Goal: Communication & Community: Participate in discussion

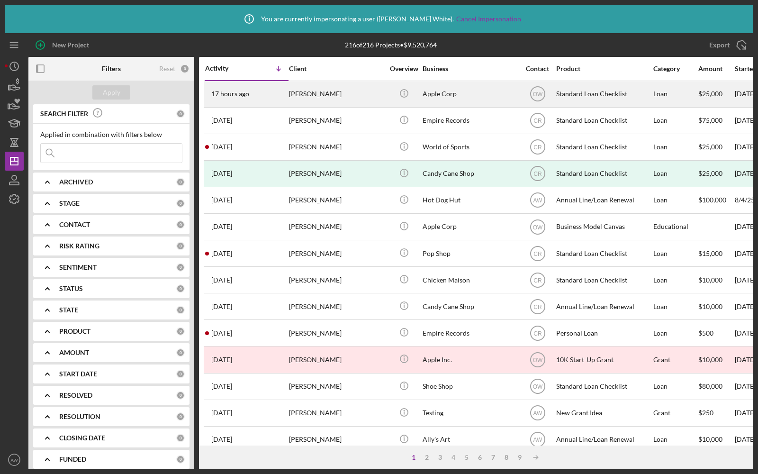
click at [322, 102] on div "[PERSON_NAME]" at bounding box center [336, 93] width 95 height 25
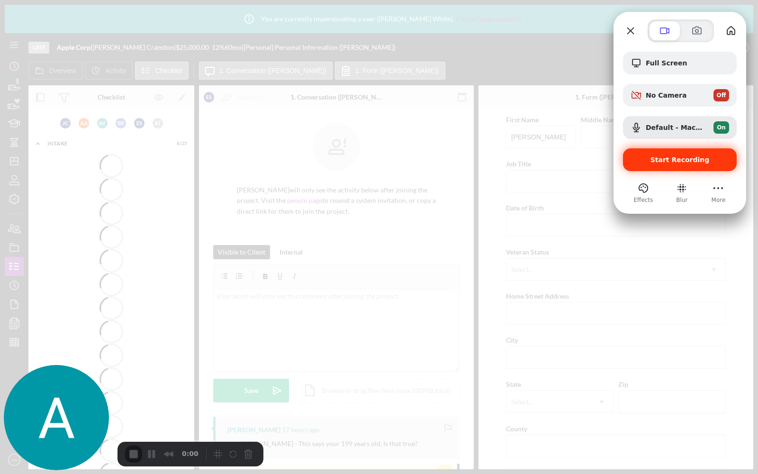
click at [652, 154] on div "Start Recording" at bounding box center [680, 159] width 114 height 23
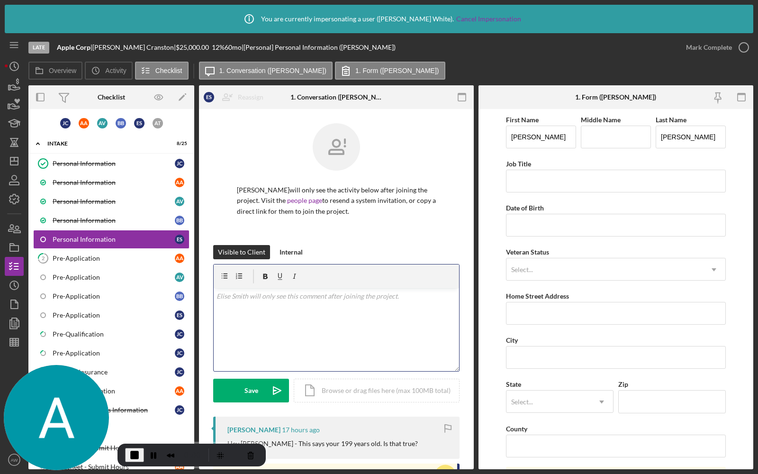
click at [246, 311] on div "v Color teal Color pink Remove color Add row above Add row below Add column bef…" at bounding box center [336, 329] width 245 height 83
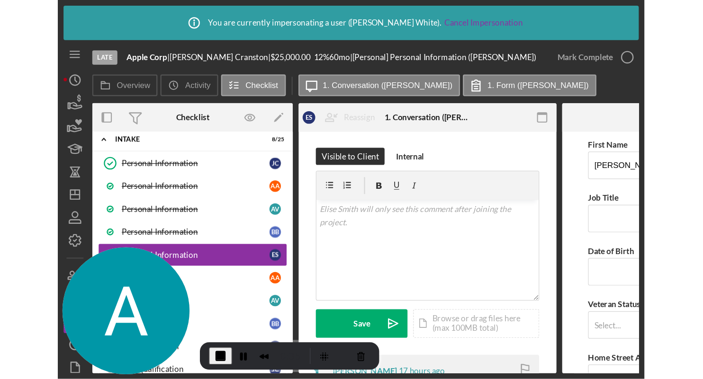
scroll to position [136, 0]
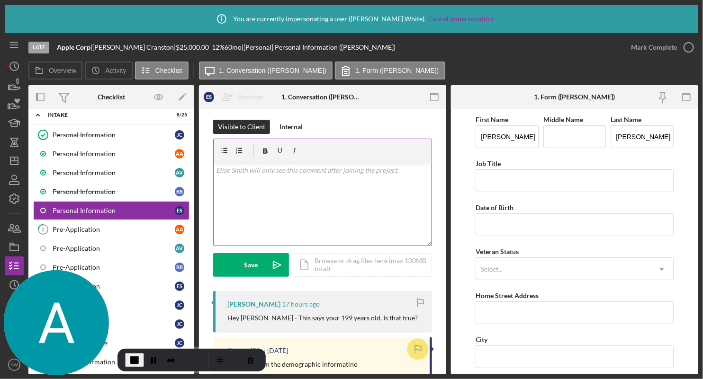
click at [306, 184] on div "v Color teal Color pink Remove color Add row above Add row below Add column bef…" at bounding box center [323, 204] width 218 height 83
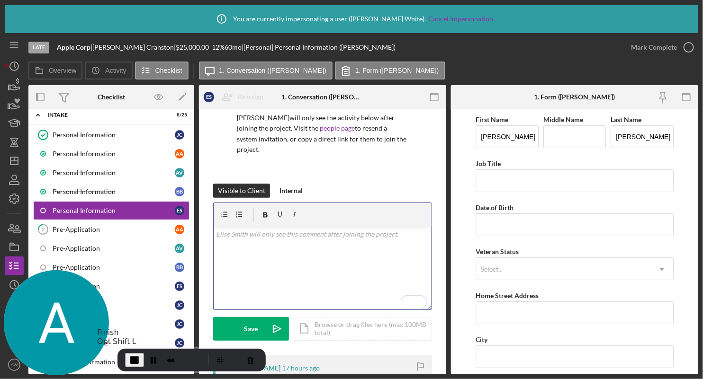
click at [129, 360] on span "End Recording" at bounding box center [134, 360] width 11 height 11
